Goal: Ask a question

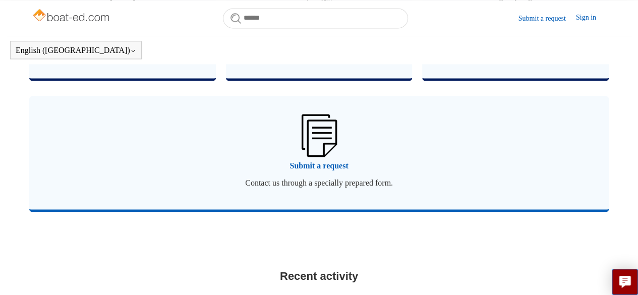
scroll to position [728, 0]
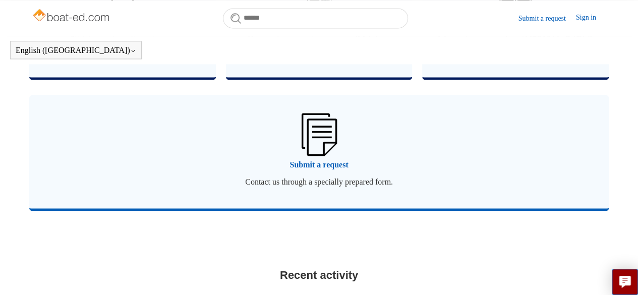
click at [318, 141] on img at bounding box center [318, 134] width 35 height 42
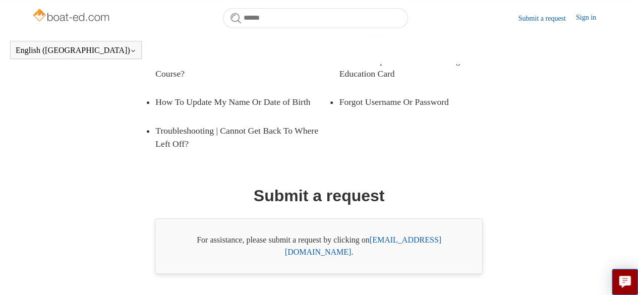
scroll to position [246, 0]
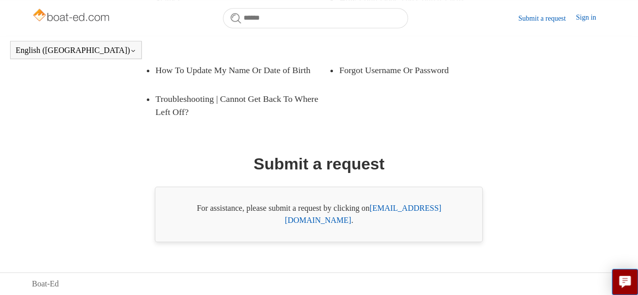
click at [411, 223] on link "[EMAIL_ADDRESS][DOMAIN_NAME]" at bounding box center [363, 214] width 156 height 21
click at [412, 224] on link "[EMAIL_ADDRESS][DOMAIN_NAME]" at bounding box center [363, 214] width 156 height 21
click at [411, 219] on link "[EMAIL_ADDRESS][DOMAIN_NAME]" at bounding box center [363, 214] width 156 height 21
click at [421, 220] on link "[EMAIL_ADDRESS][DOMAIN_NAME]" at bounding box center [363, 214] width 156 height 21
click at [545, 17] on link "Submit a request" at bounding box center [546, 18] width 57 height 11
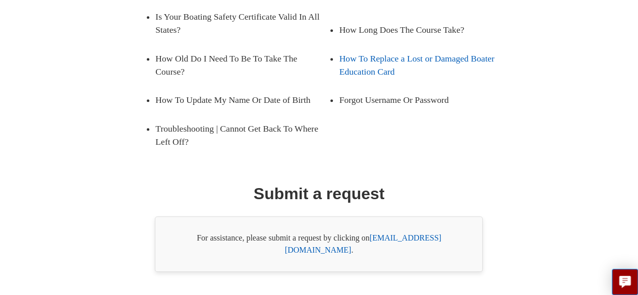
scroll to position [246, 0]
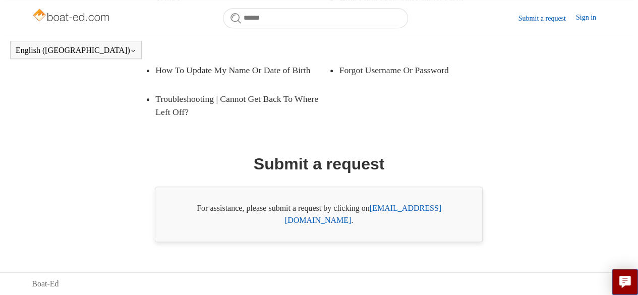
click at [411, 220] on link "[EMAIL_ADDRESS][DOMAIN_NAME]" at bounding box center [363, 214] width 156 height 21
click at [527, 16] on link "Submit a request" at bounding box center [546, 18] width 57 height 11
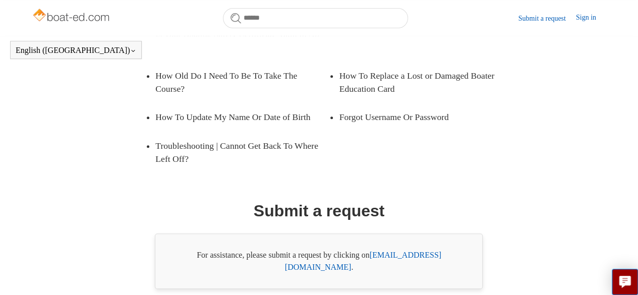
scroll to position [246, 0]
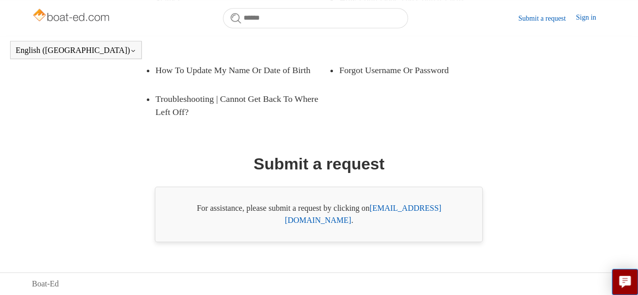
click at [426, 221] on link "support@boat-ed.com" at bounding box center [363, 214] width 156 height 21
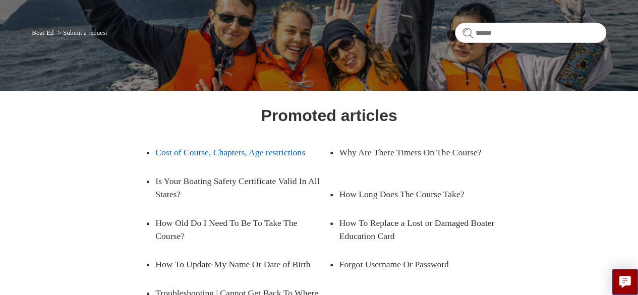
scroll to position [0, 0]
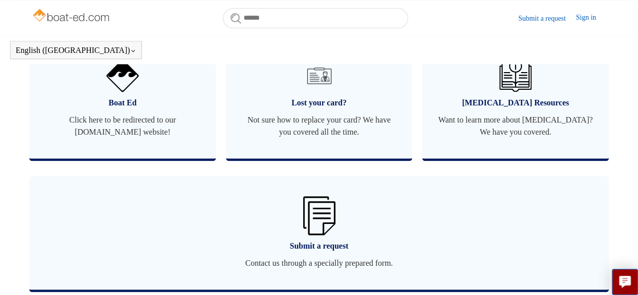
scroll to position [655, 0]
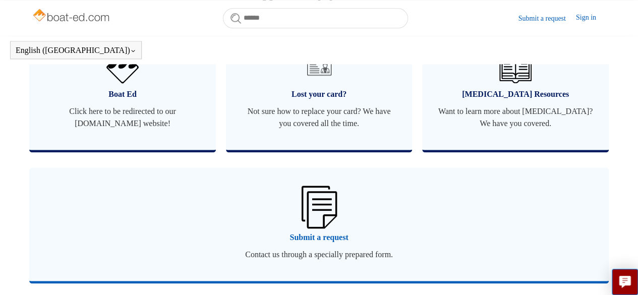
click at [316, 221] on img at bounding box center [318, 207] width 35 height 42
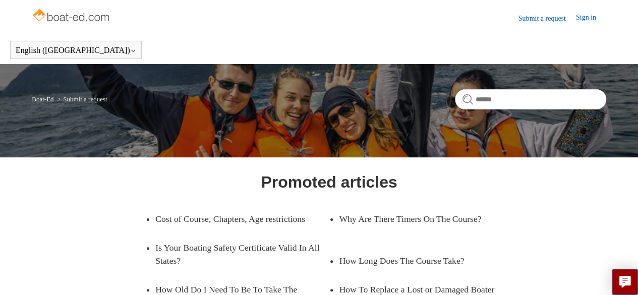
scroll to position [224, 0]
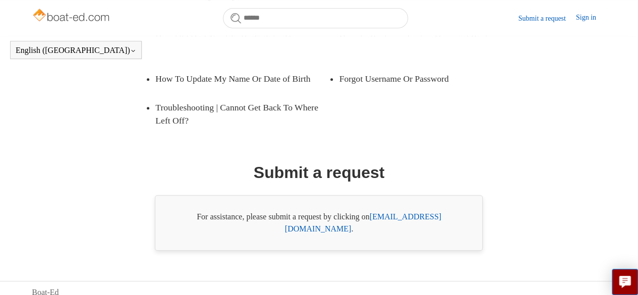
click at [430, 233] on link "[EMAIL_ADDRESS][DOMAIN_NAME]" at bounding box center [363, 222] width 156 height 21
